Goal: Task Accomplishment & Management: Manage account settings

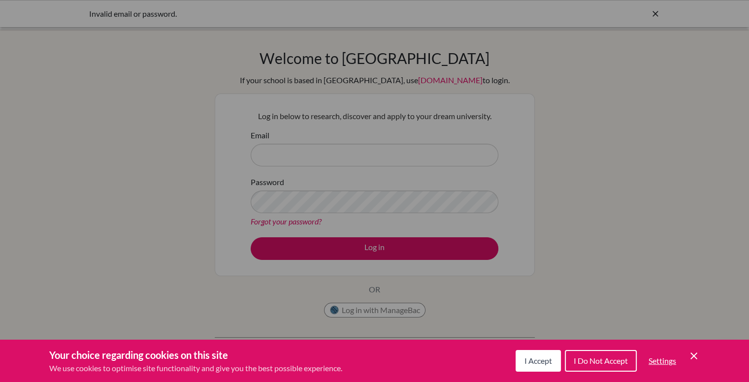
click at [533, 359] on span "I Accept" at bounding box center [539, 360] width 28 height 9
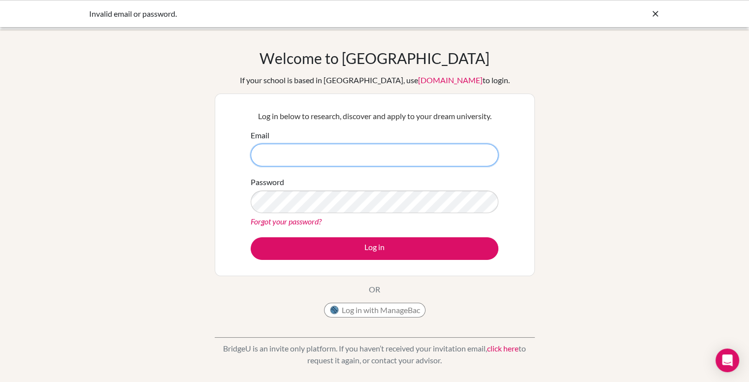
click at [451, 161] on input "Email" at bounding box center [375, 155] width 248 height 23
type input "[PERSON_NAME][EMAIL_ADDRESS][DOMAIN_NAME]"
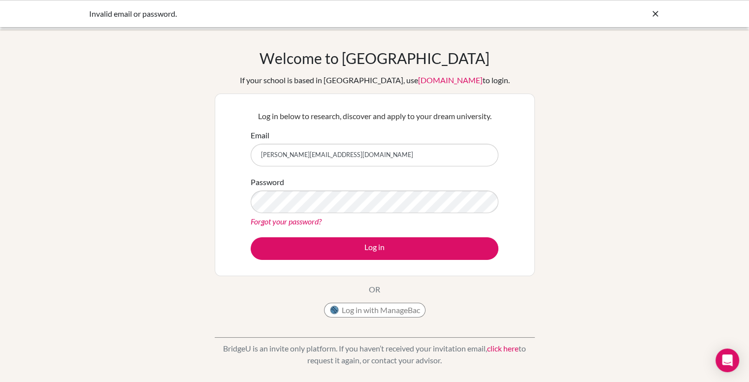
click at [395, 261] on div "Log in below to research, discover and apply to your dream university. Email ka…" at bounding box center [375, 185] width 260 height 162
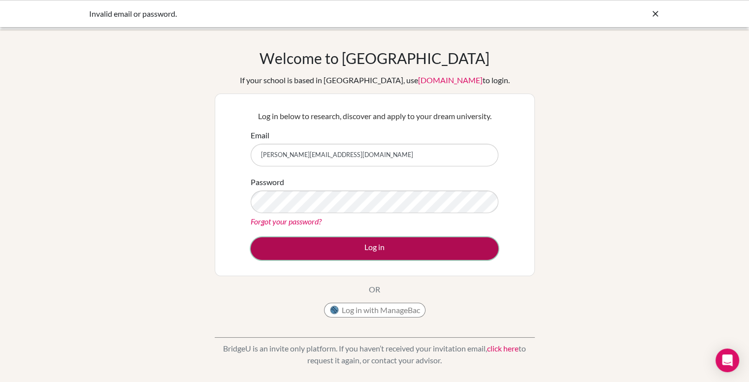
click at [335, 239] on button "Log in" at bounding box center [375, 248] width 248 height 23
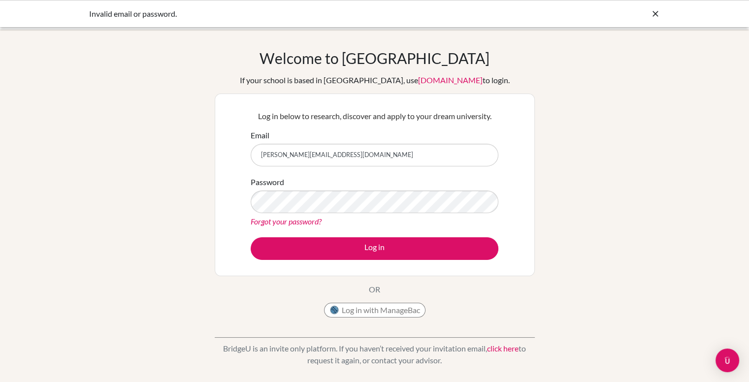
click at [313, 219] on link "Forgot your password?" at bounding box center [286, 221] width 71 height 9
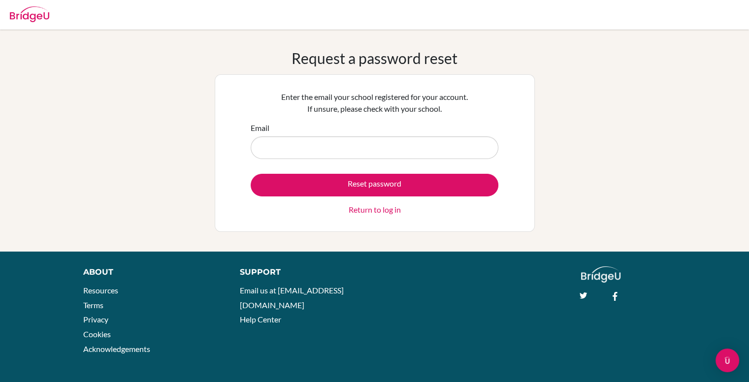
click at [386, 214] on link "Return to log in" at bounding box center [375, 210] width 52 height 12
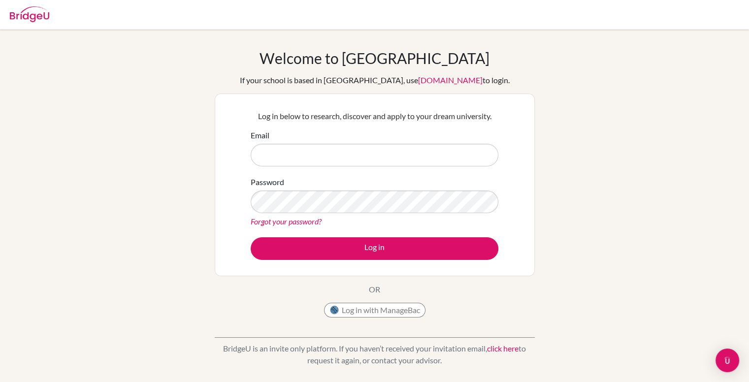
click at [386, 214] on div "Password Forgot your password?" at bounding box center [375, 201] width 248 height 51
